Goal: Navigation & Orientation: Find specific page/section

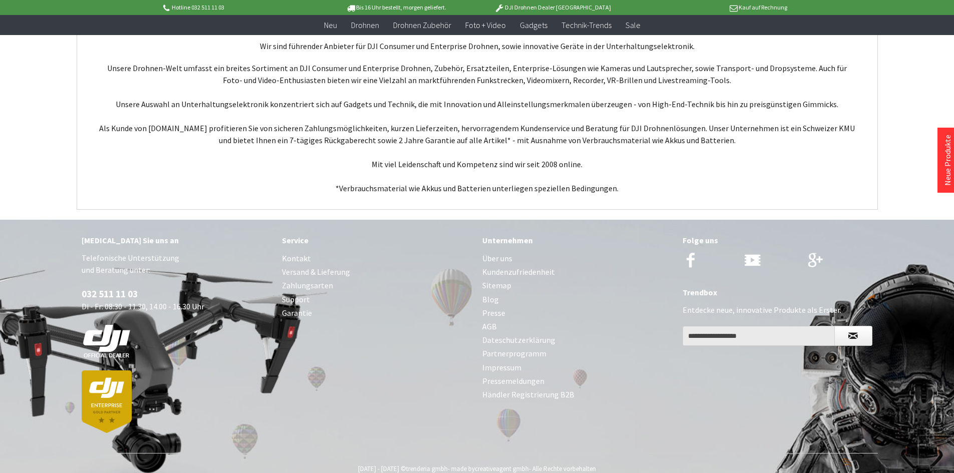
scroll to position [3852, 0]
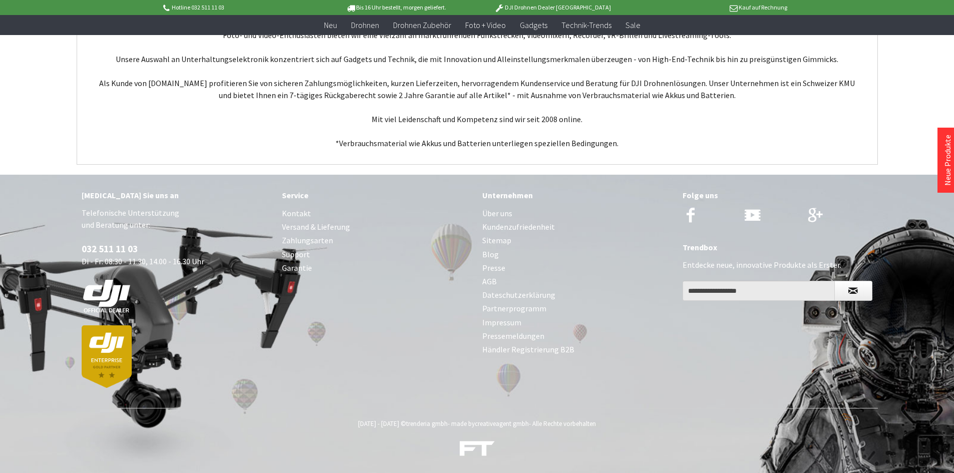
click at [512, 324] on link "Impressum" at bounding box center [577, 323] width 190 height 14
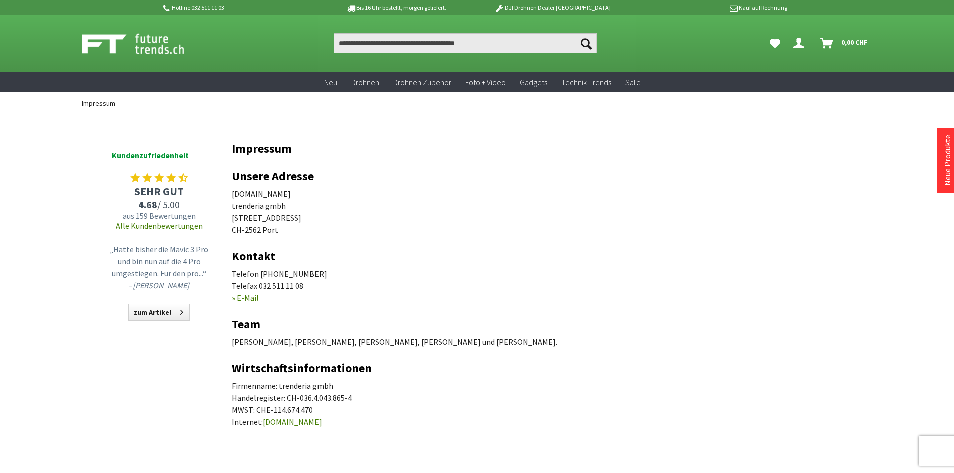
scroll to position [50, 0]
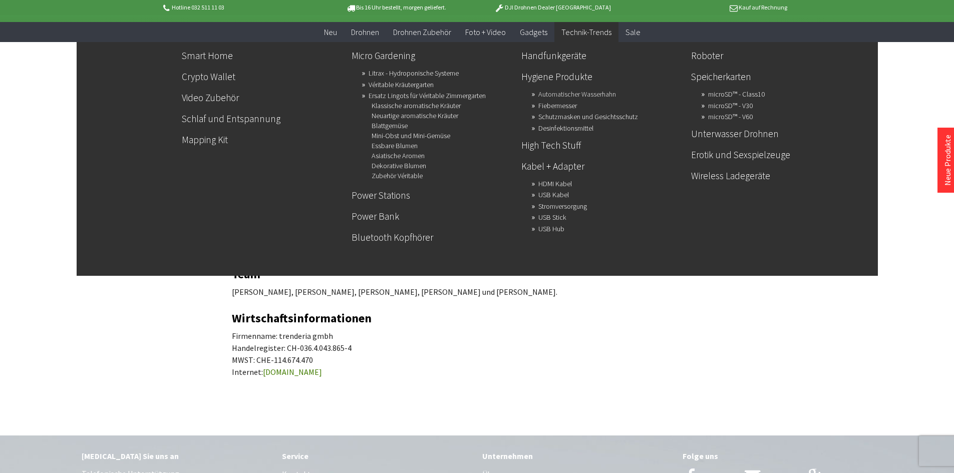
click at [564, 90] on link "Automatischer Wasserhahn" at bounding box center [577, 94] width 78 height 14
